Goal: Answer question/provide support: Answer question/provide support

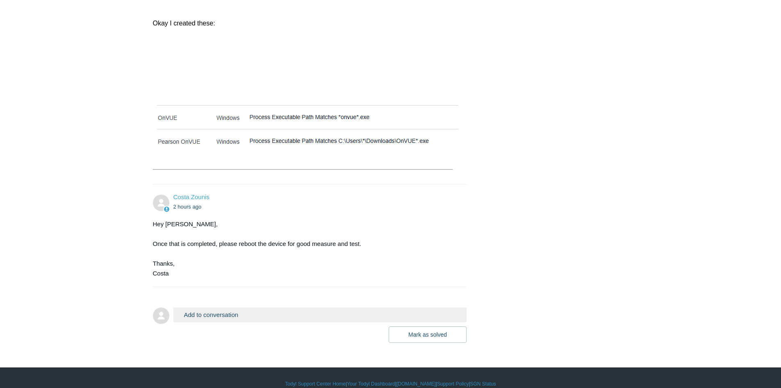
scroll to position [462, 0]
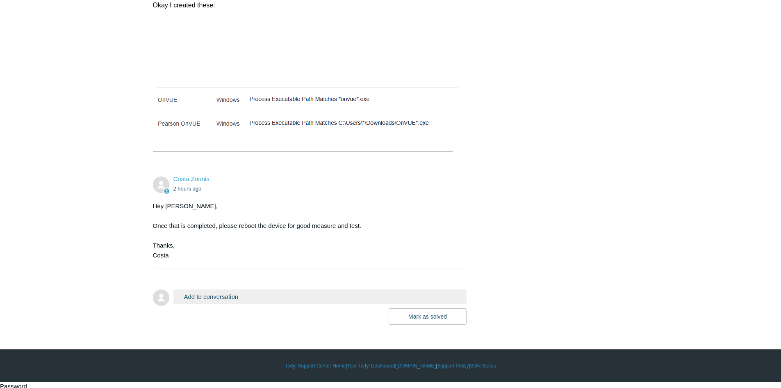
click at [200, 302] on button "Add to conversation" at bounding box center [320, 296] width 294 height 14
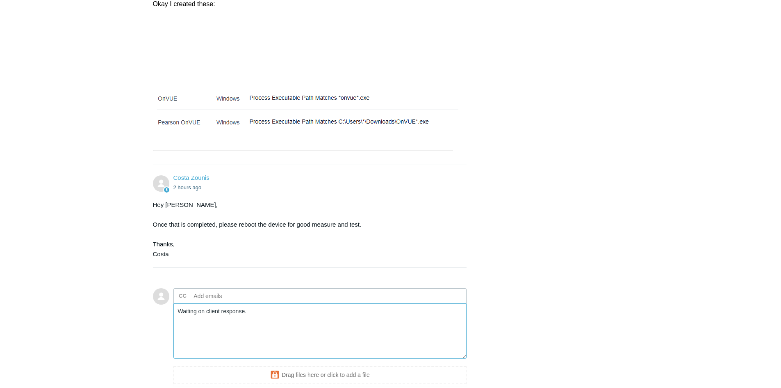
scroll to position [552, 0]
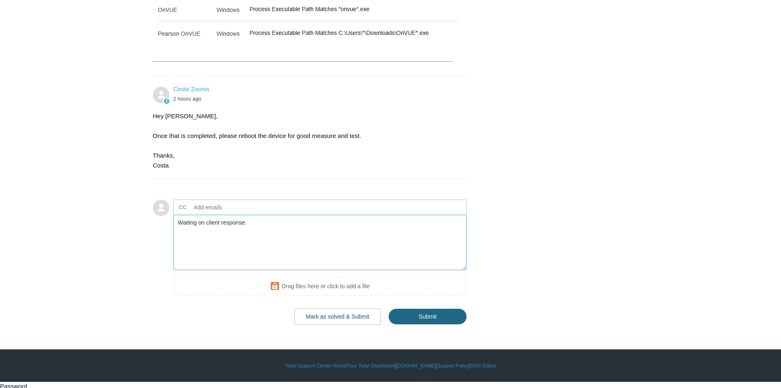
type textarea "Waiting on client response."
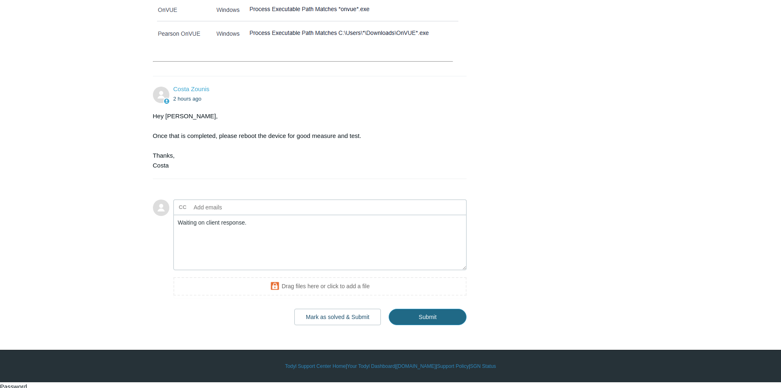
click at [459, 315] on input "Submit" at bounding box center [428, 316] width 78 height 16
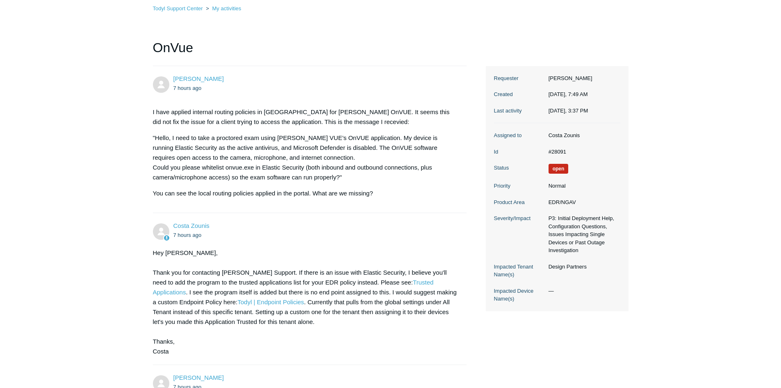
scroll to position [123, 0]
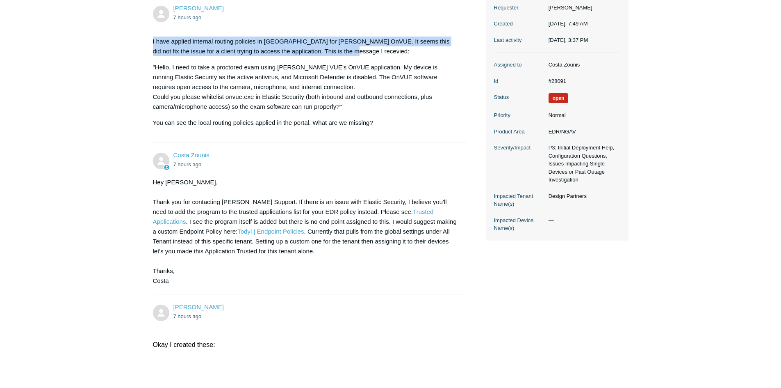
drag, startPoint x: 329, startPoint y: 50, endPoint x: 135, endPoint y: 41, distance: 193.8
click at [136, 41] on main "Requests Contributions Following Todyl Support Center My activities OnVue [PERS…" at bounding box center [390, 317] width 781 height 823
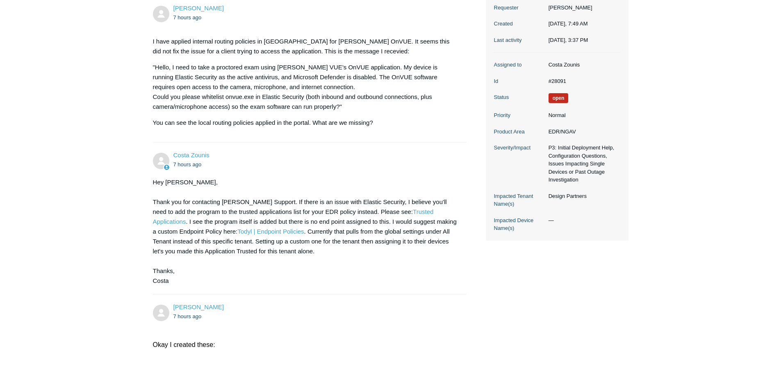
click at [189, 88] on p ""Hello, I need to take a proctored exam using [PERSON_NAME] VUE’s OnVUE applica…" at bounding box center [306, 86] width 306 height 49
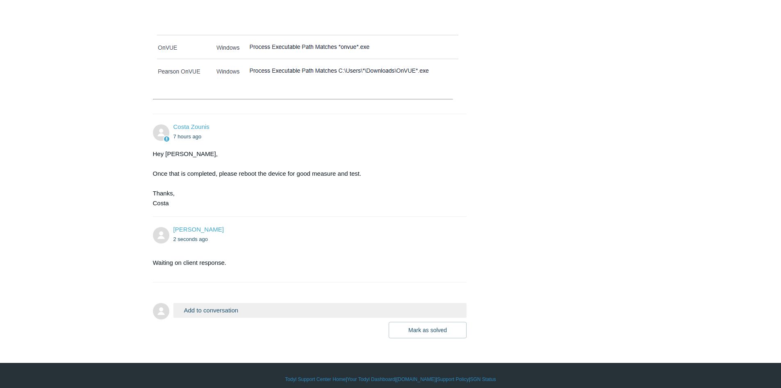
scroll to position [528, 0]
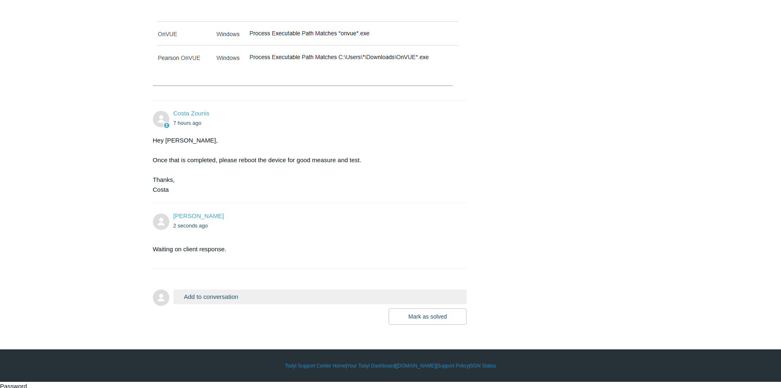
drag, startPoint x: 579, startPoint y: 188, endPoint x: 560, endPoint y: 187, distance: 18.5
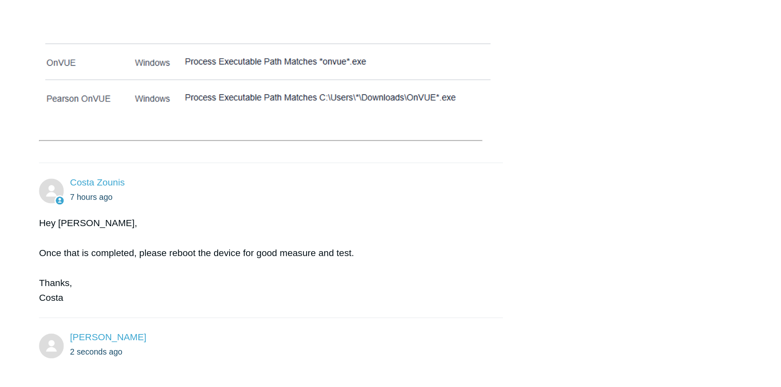
scroll to position [526, 0]
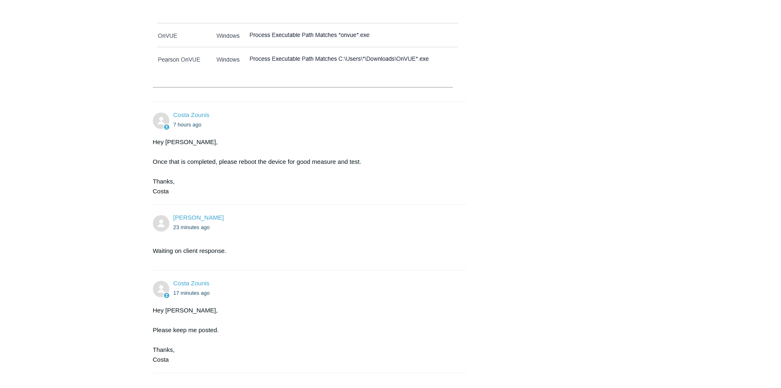
scroll to position [526, 0]
